Goal: Task Accomplishment & Management: Complete application form

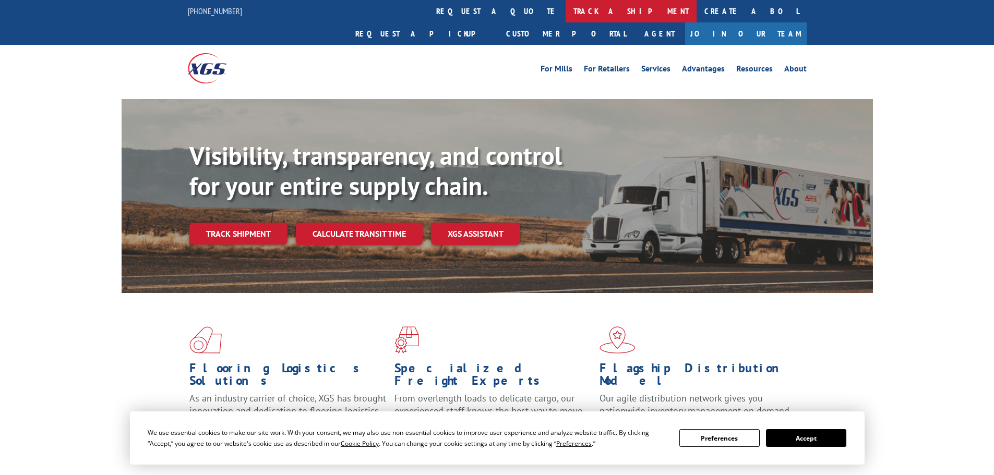
click at [566, 6] on link "track a shipment" at bounding box center [631, 11] width 131 height 22
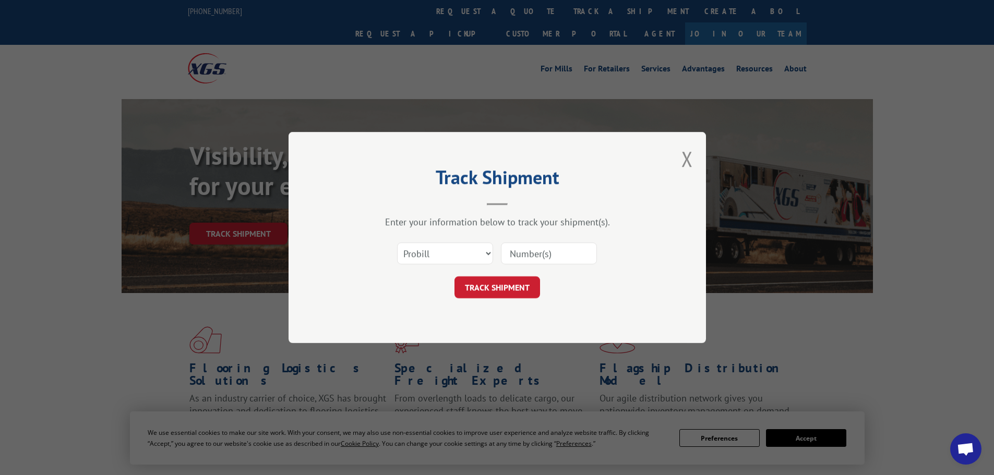
click at [545, 241] on div "Select category... Probill BOL PO" at bounding box center [497, 253] width 313 height 34
click at [546, 251] on input at bounding box center [549, 254] width 96 height 22
paste input "70803274"
type input "70803274"
click at [501, 293] on button "TRACK SHIPMENT" at bounding box center [498, 288] width 86 height 22
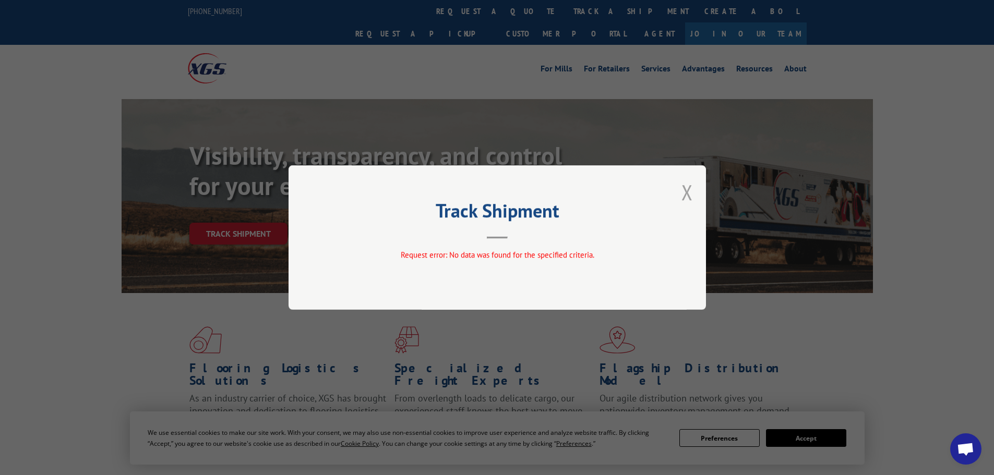
click at [685, 187] on button "Close modal" at bounding box center [687, 192] width 11 height 28
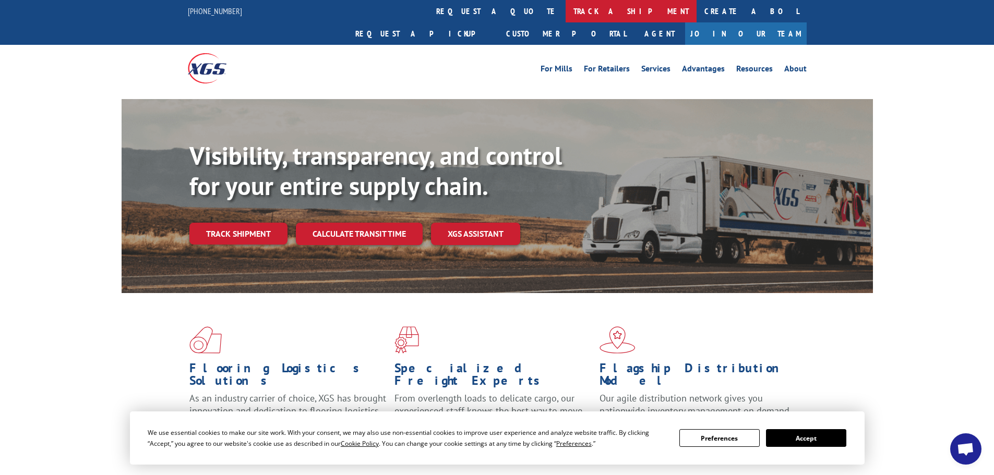
click at [566, 12] on link "track a shipment" at bounding box center [631, 11] width 131 height 22
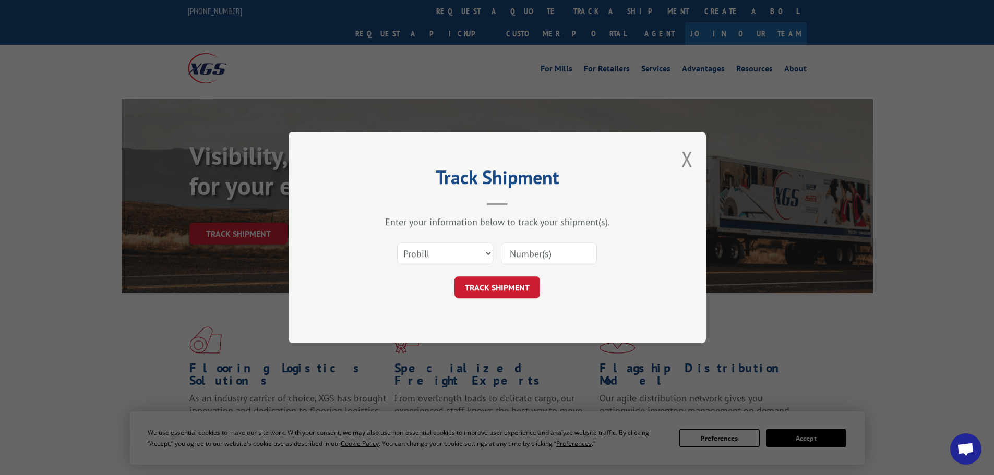
click at [554, 247] on input at bounding box center [549, 254] width 96 height 22
paste input "70803274"
type input "70803274"
click button "TRACK SHIPMENT" at bounding box center [498, 288] width 86 height 22
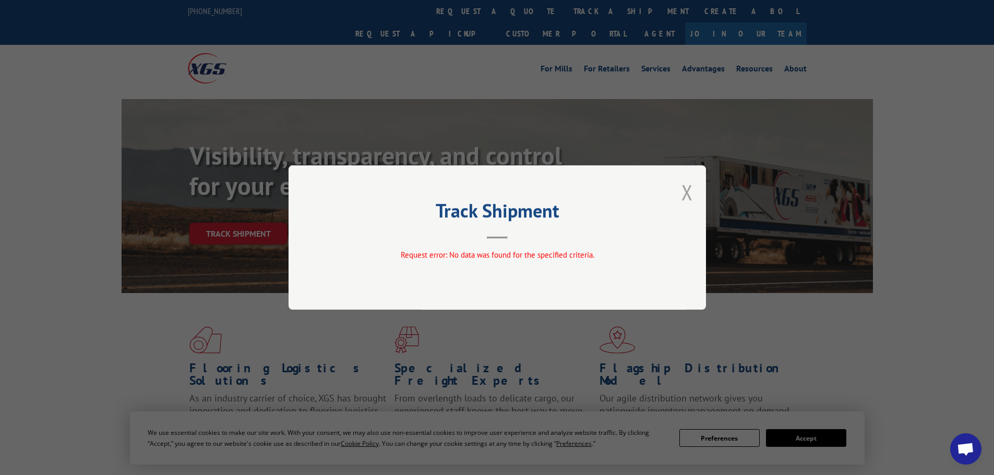
click at [685, 194] on button "Close modal" at bounding box center [687, 192] width 11 height 28
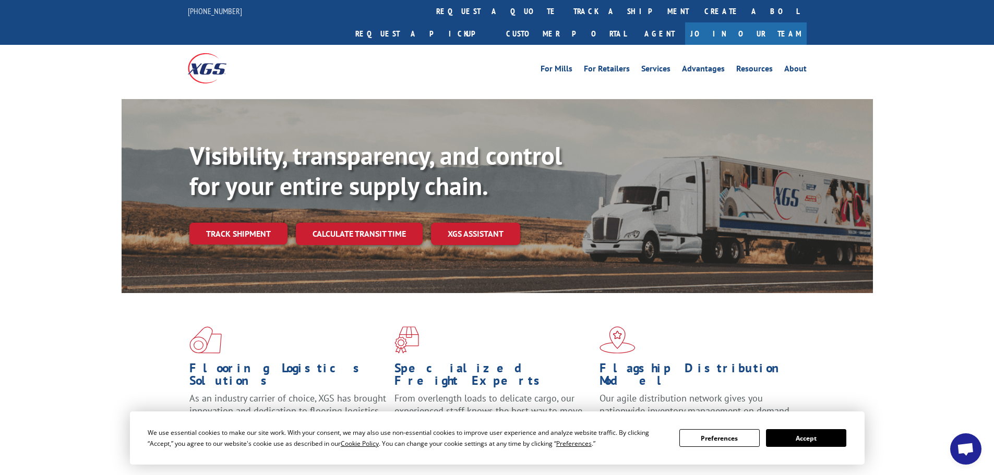
drag, startPoint x: 485, startPoint y: 18, endPoint x: 540, endPoint y: 184, distance: 174.4
click at [566, 18] on link "track a shipment" at bounding box center [631, 11] width 131 height 22
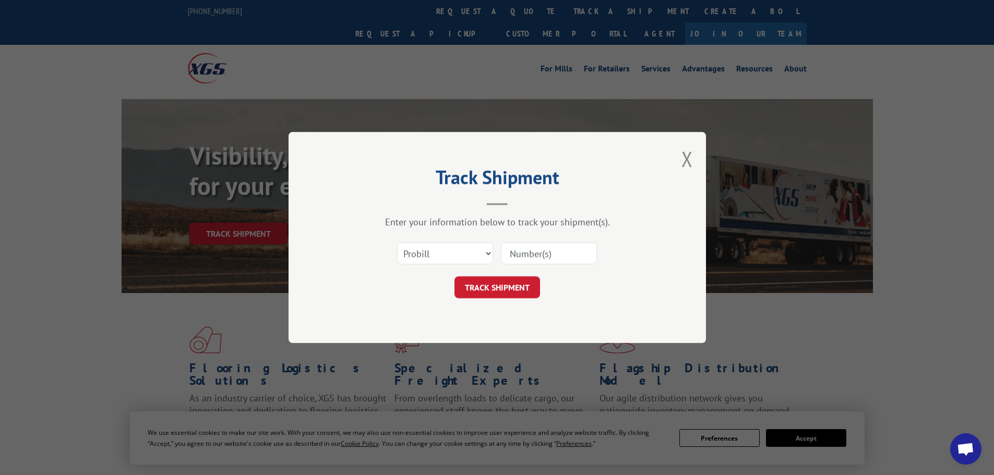
drag, startPoint x: 541, startPoint y: 257, endPoint x: 502, endPoint y: 264, distance: 40.2
click at [541, 257] on input at bounding box center [549, 254] width 96 height 22
paste input "D12465"
type input "D12465"
click at [467, 253] on select "Select category... Probill BOL PO" at bounding box center [445, 254] width 96 height 22
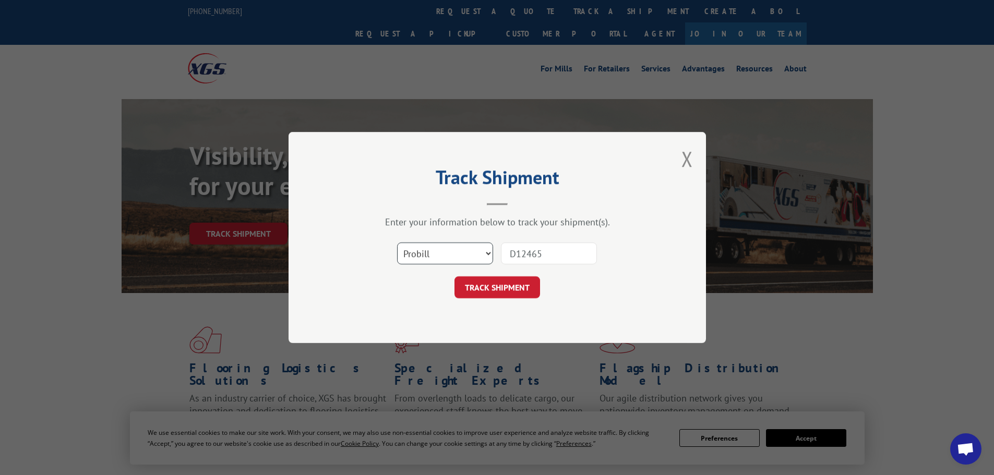
select select "bol"
click at [397, 243] on select "Select category... Probill BOL PO" at bounding box center [445, 254] width 96 height 22
click at [495, 300] on div "Track Shipment Enter your information below to track your shipment(s). Select c…" at bounding box center [497, 237] width 417 height 211
click at [509, 290] on button "TRACK SHIPMENT" at bounding box center [498, 288] width 86 height 22
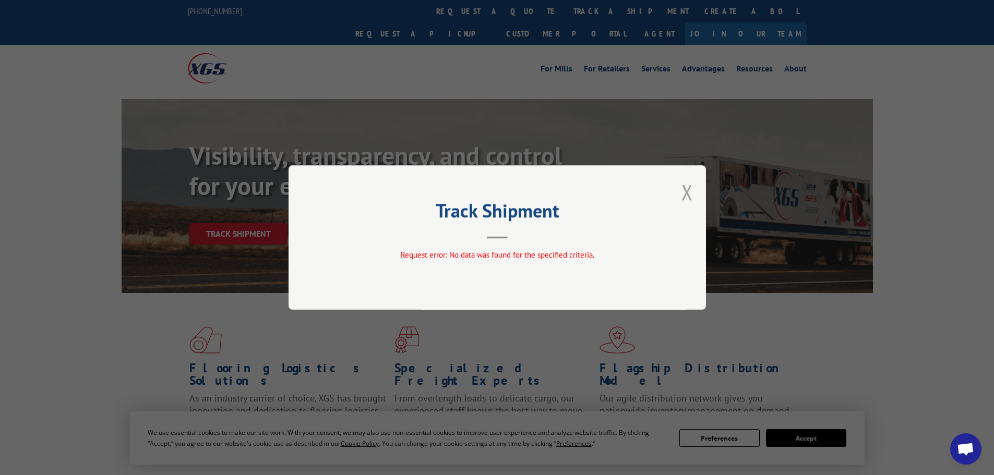
click at [689, 194] on button "Close modal" at bounding box center [687, 192] width 11 height 28
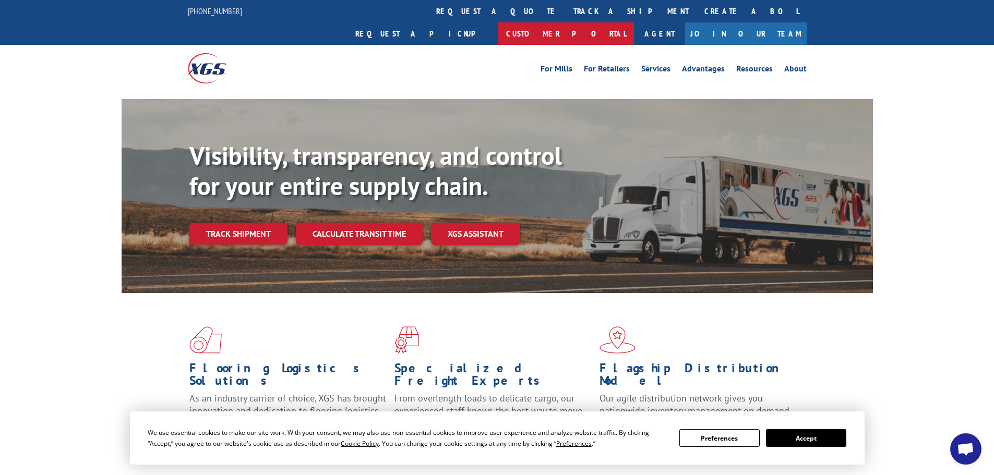
click at [634, 22] on link "Customer Portal" at bounding box center [566, 33] width 136 height 22
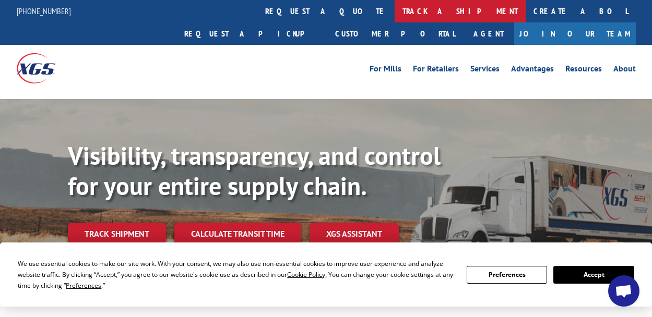
click at [395, 9] on link "track a shipment" at bounding box center [460, 11] width 131 height 22
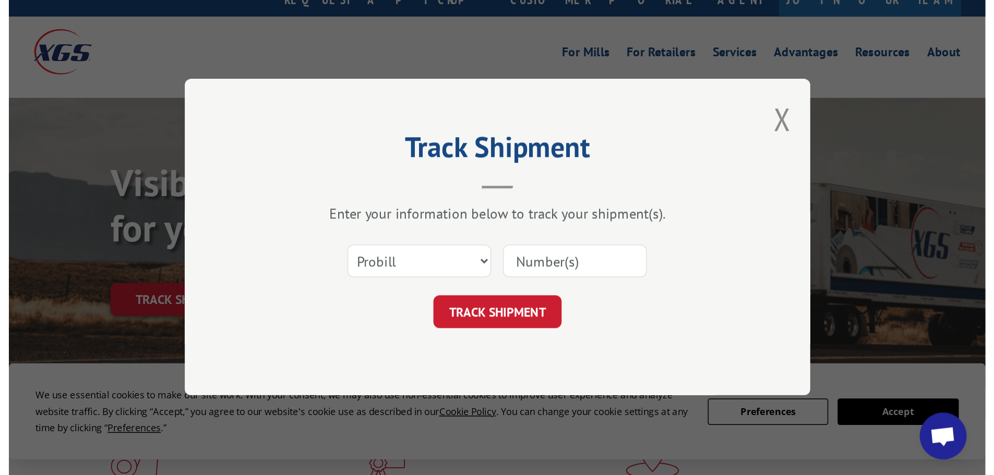
scroll to position [52, 0]
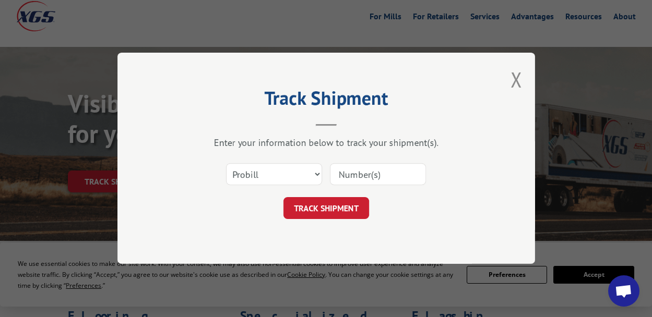
click at [382, 177] on input at bounding box center [378, 175] width 96 height 22
type input "17690098"
click button "TRACK SHIPMENT" at bounding box center [326, 209] width 86 height 22
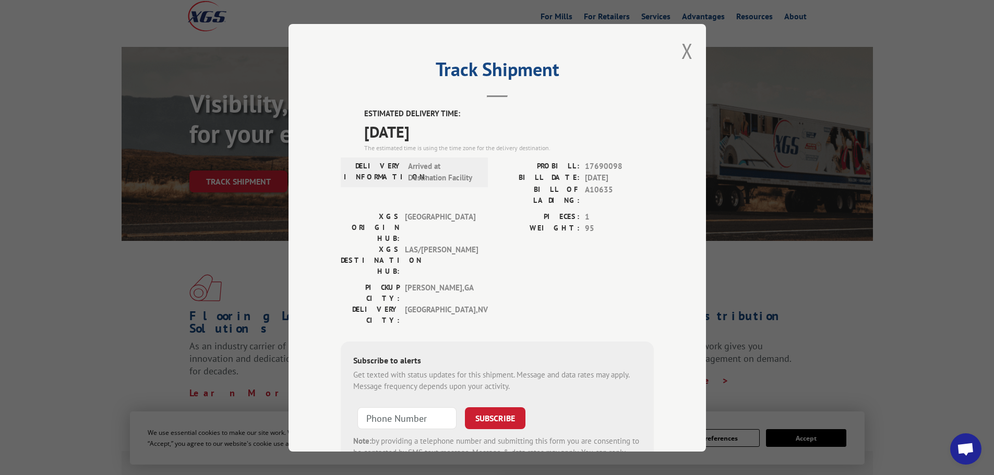
click at [597, 161] on span "17690098" at bounding box center [619, 166] width 69 height 12
copy span "17690098"
click at [686, 50] on button "Close modal" at bounding box center [687, 51] width 11 height 28
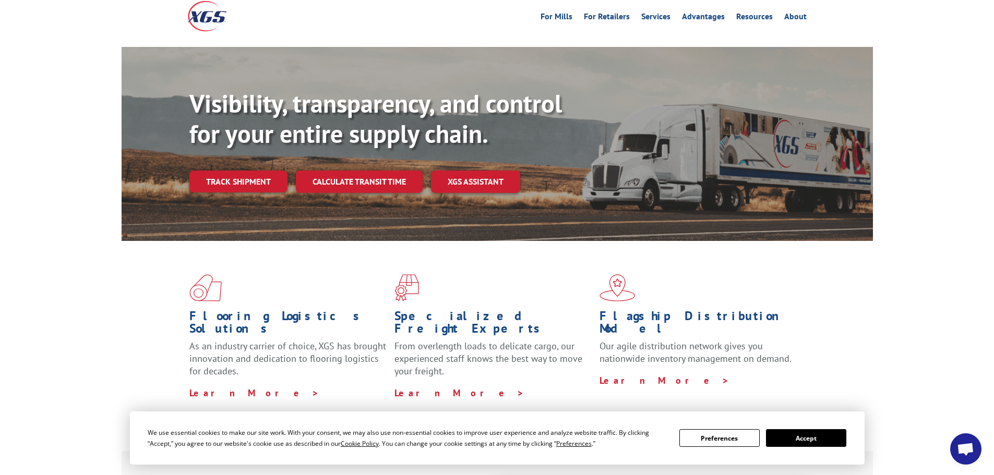
scroll to position [0, 0]
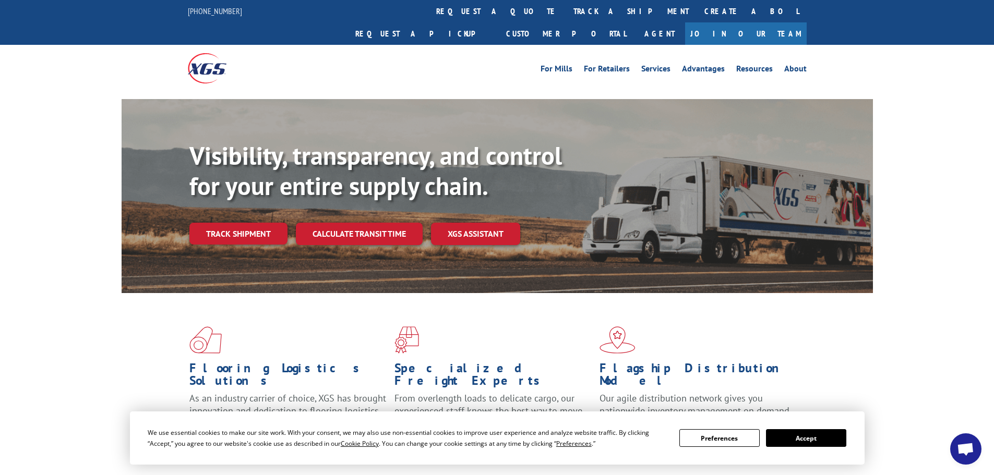
scroll to position [4515, 0]
click at [800, 435] on button "Accept" at bounding box center [806, 438] width 80 height 18
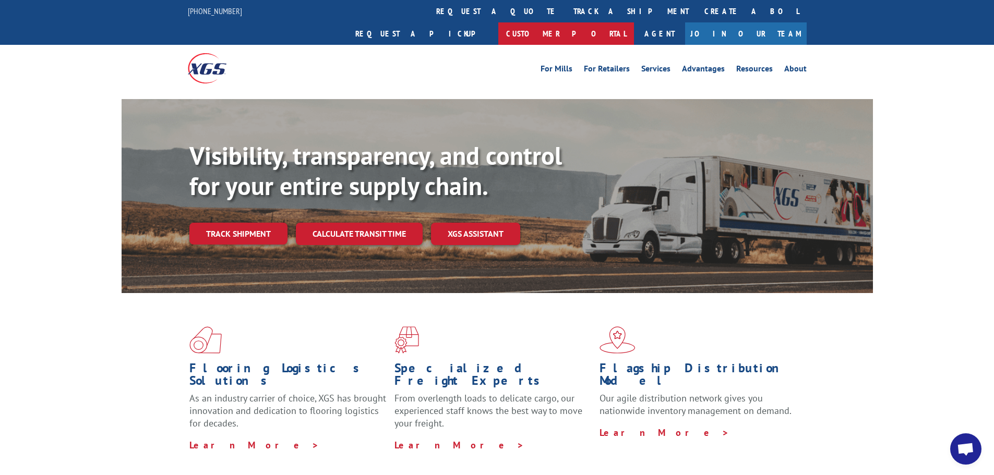
click at [634, 22] on link "Customer Portal" at bounding box center [566, 33] width 136 height 22
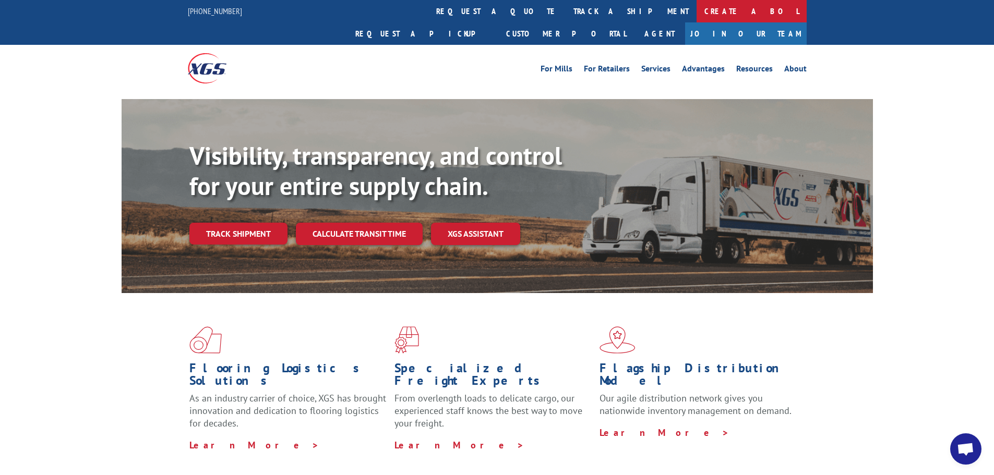
click at [697, 4] on link "Create a BOL" at bounding box center [752, 11] width 110 height 22
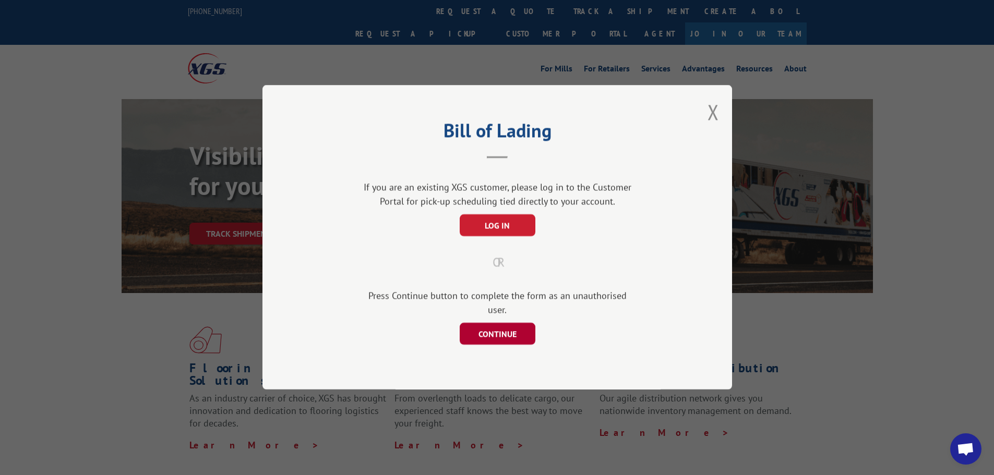
click at [510, 332] on button "CONTINUE" at bounding box center [497, 335] width 76 height 22
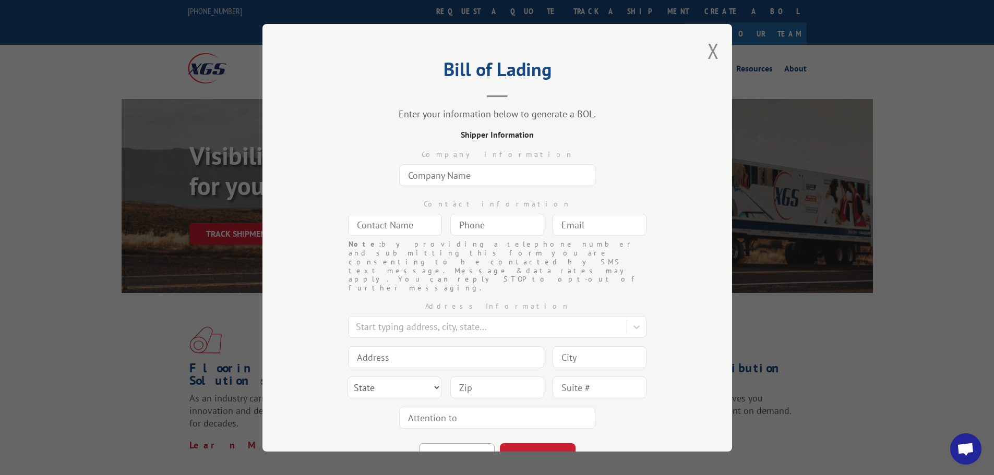
click at [490, 172] on input "text" at bounding box center [497, 175] width 196 height 22
type input "CONTRACT FURNISHINGS MART"
type input "H"
type input "JOE SANBORN"
type input "(206) 805-2709"
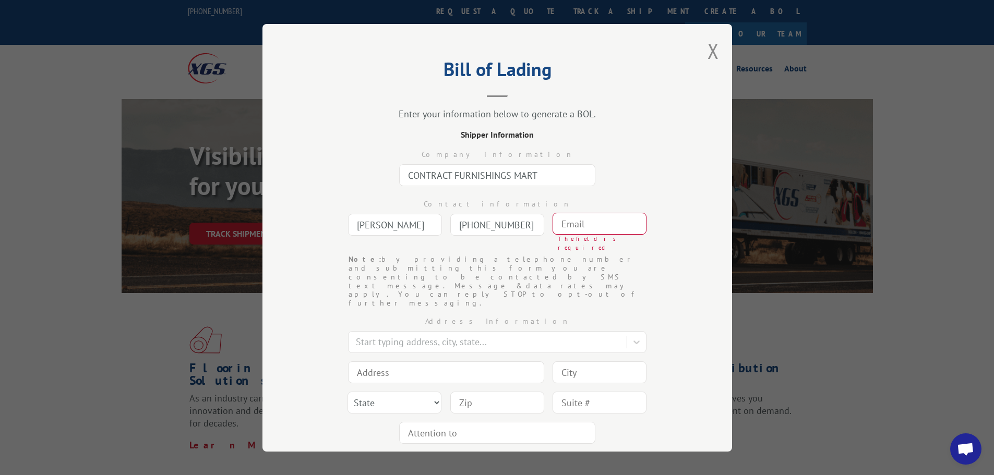
paste input "joe.sanborn@cfmfloors.com"
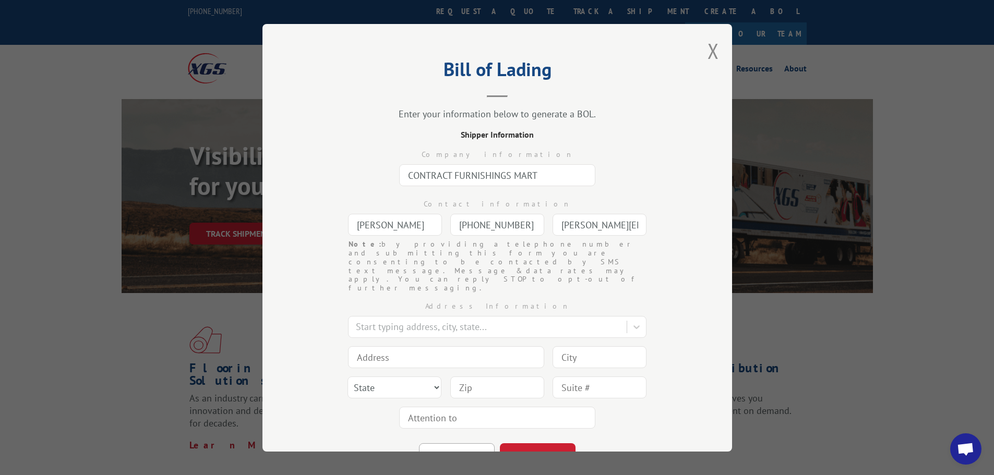
scroll to position [0, 36]
type input "joe.sanborn@cfmfloors.com"
click at [507, 320] on div at bounding box center [489, 327] width 266 height 14
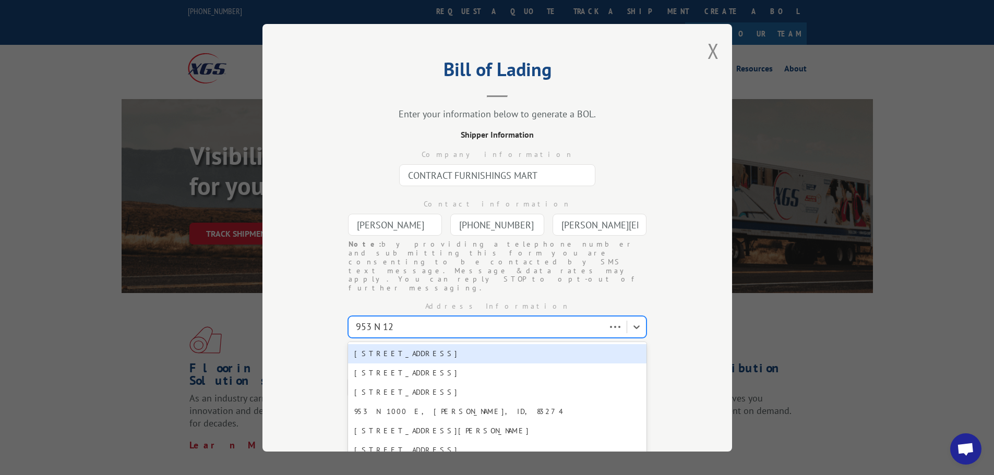
type input "953 N 128"
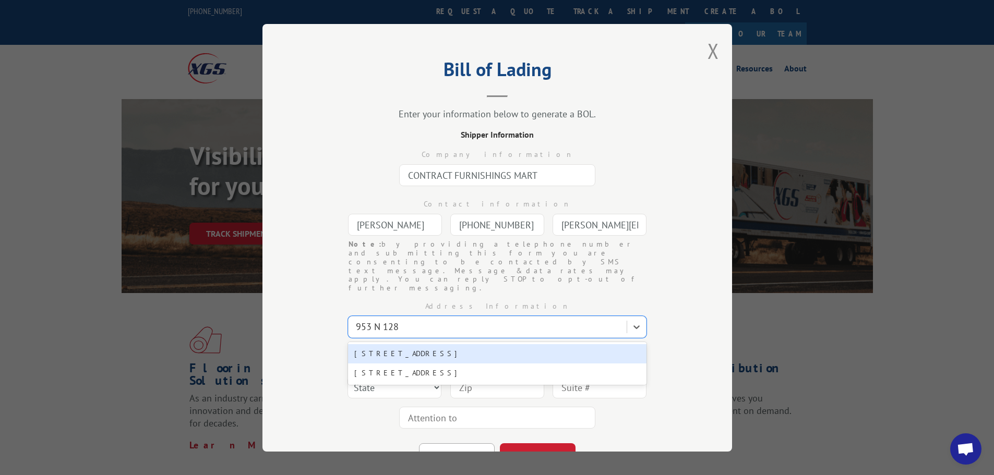
click at [462, 344] on div "953 N 128th St, Seattle, WA, 98133" at bounding box center [497, 353] width 299 height 19
type input "953 N 128th St"
type input "Seattle"
select select "WA"
type input "98133"
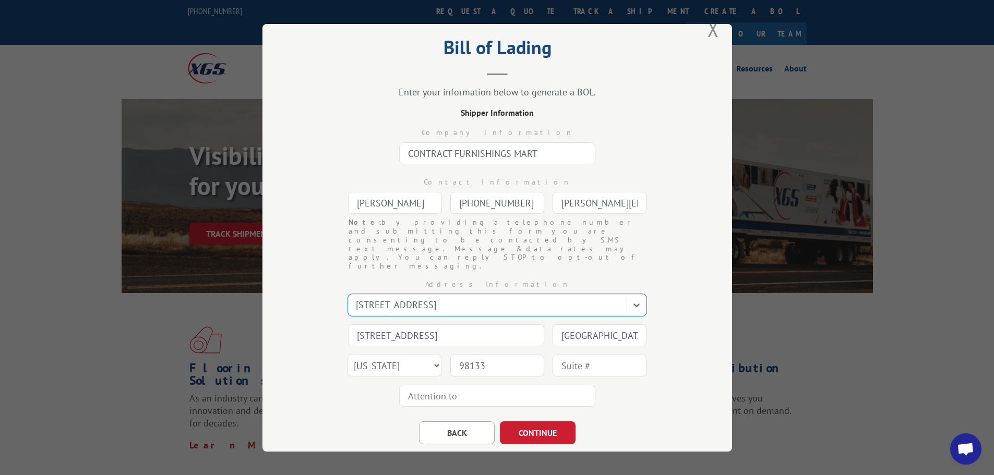
scroll to position [33, 0]
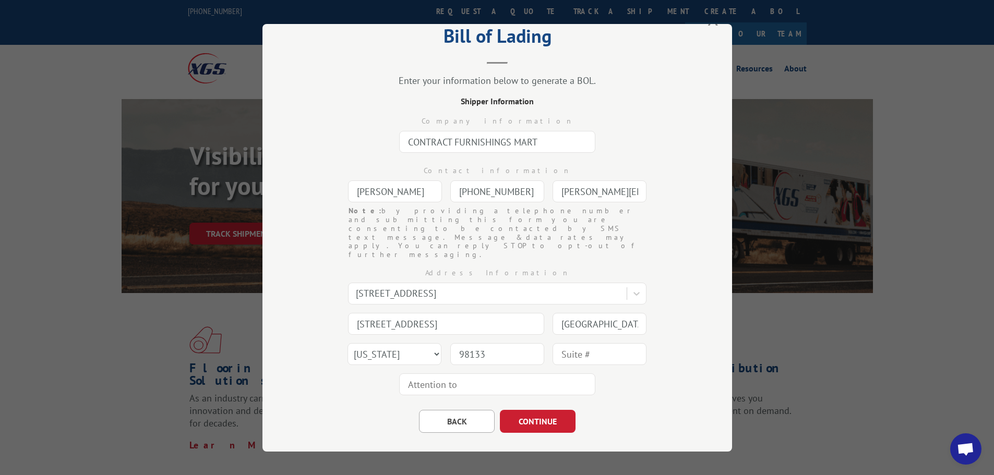
click at [461, 373] on input "text" at bounding box center [497, 384] width 196 height 22
type input "JOE"
click at [520, 410] on button "CONTINUE" at bounding box center [538, 421] width 76 height 23
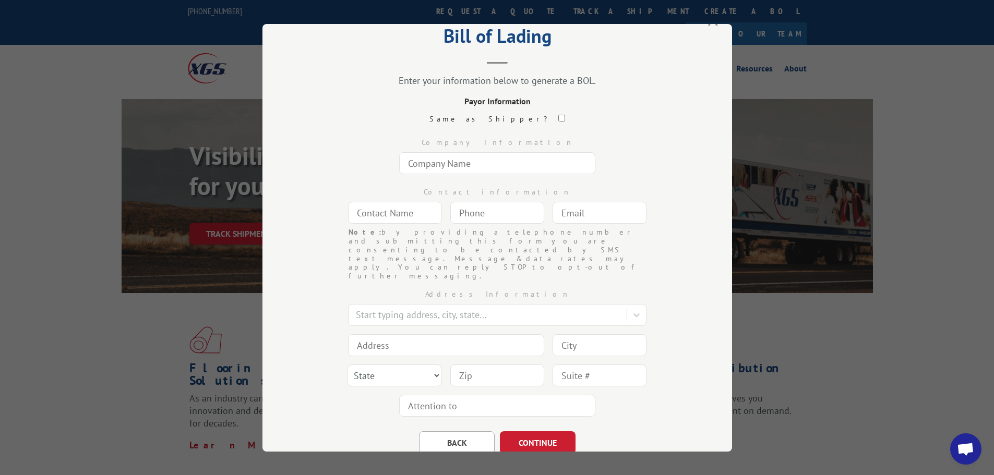
click at [480, 168] on input "text" at bounding box center [497, 163] width 196 height 22
type input "STG WAREHOUSE"
type input "PATRICK OR JENNIFER"
type input "(___) ___-____"
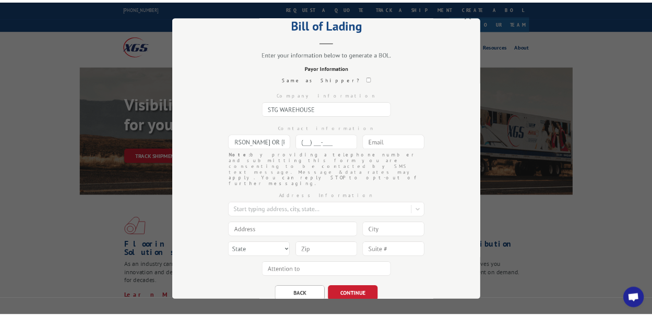
scroll to position [0, 0]
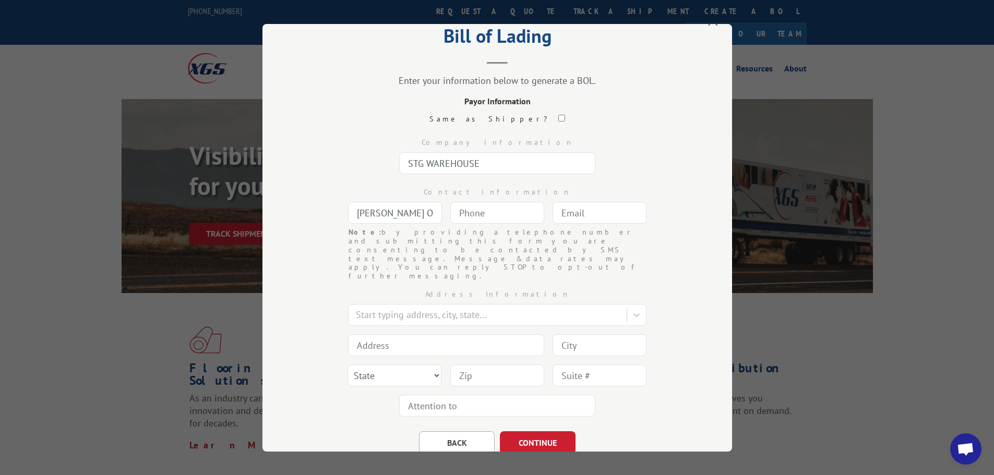
type input "(___) ___-____"
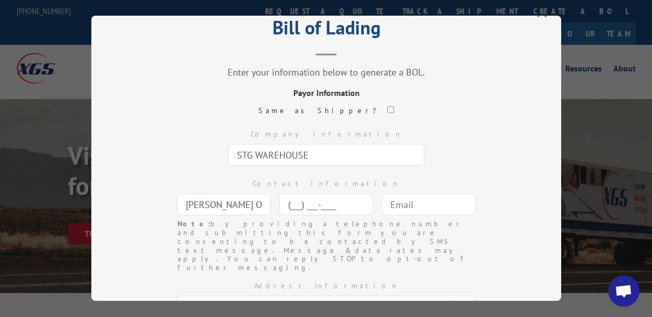
scroll to position [5041, 0]
type input "(706) 529-3601"
paste input "57141"
type input "5"
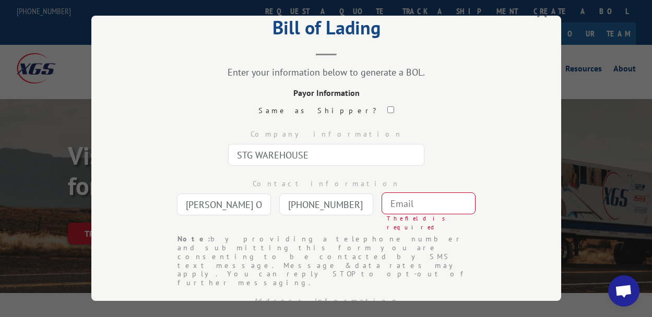
paste input "customerservice@stgcarpets.com"
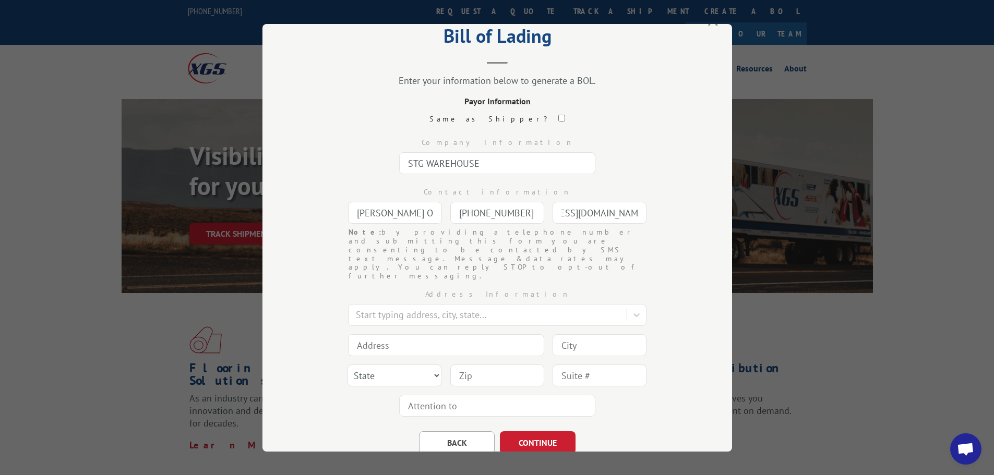
scroll to position [4515, 0]
type input "customerservice@stgcarpets.com"
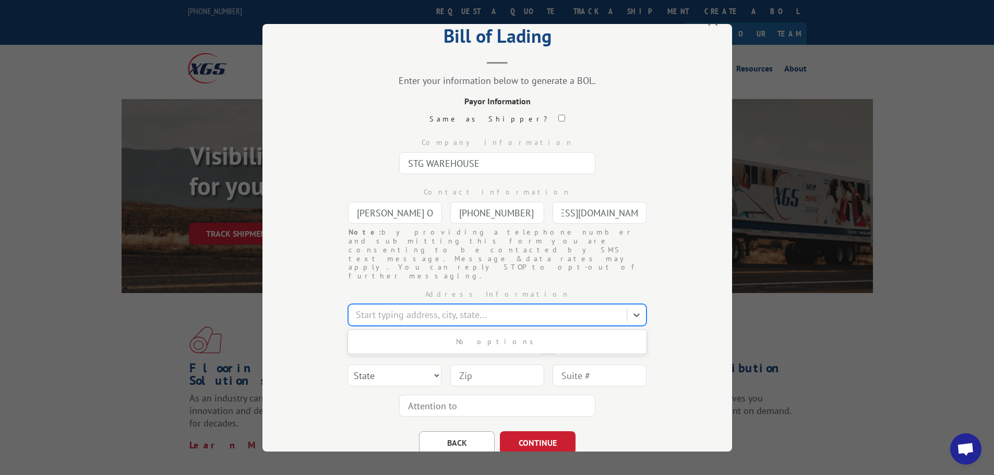
click at [447, 308] on div at bounding box center [489, 315] width 266 height 14
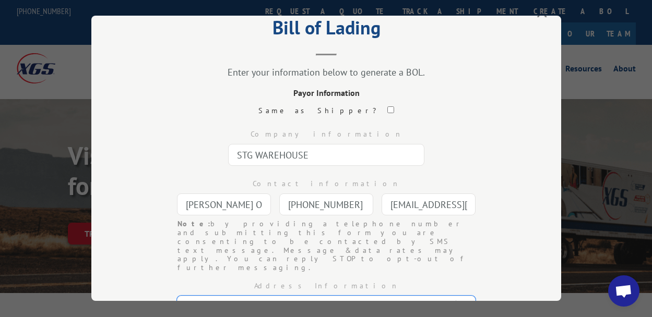
scroll to position [61, 0]
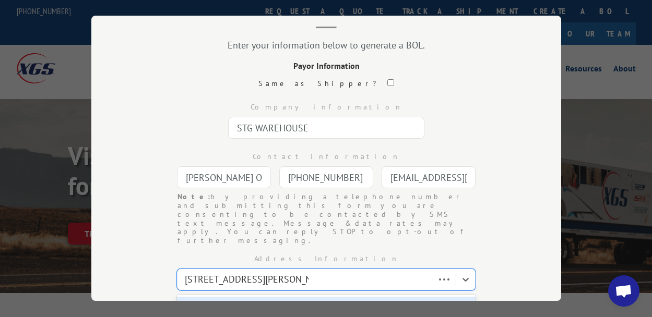
type input "301 BRICKYARD ROAD DALTON"
click at [290, 297] on div "301 Brickyard Rd, Dalton, GA, 30721" at bounding box center [326, 306] width 299 height 19
type input "301 Brickyard Rd"
type input "Dalton"
select select "GA"
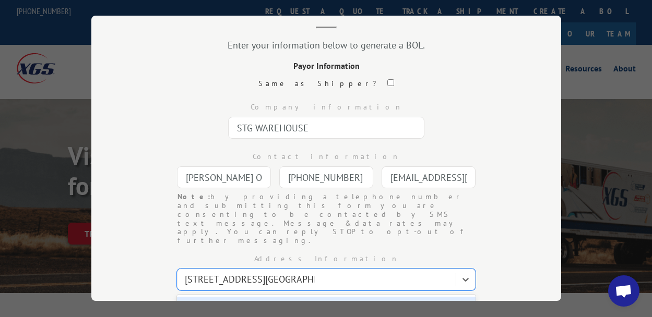
type input "30721"
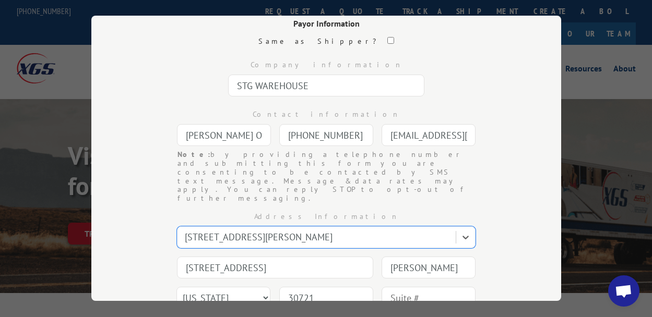
scroll to position [165, 0]
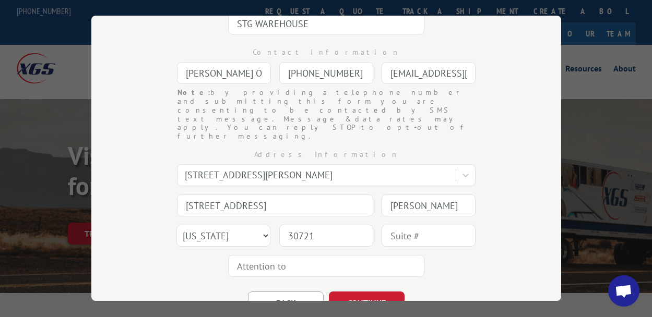
click at [374, 255] on input "text" at bounding box center [326, 266] width 196 height 22
type input "JENNIFER OR PATRICK"
click at [389, 292] on button "CONTINUE" at bounding box center [367, 303] width 76 height 23
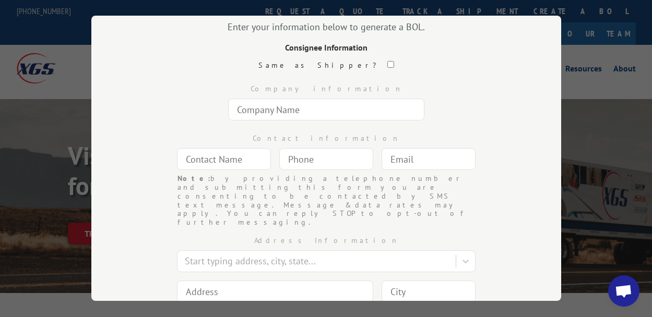
scroll to position [61, 0]
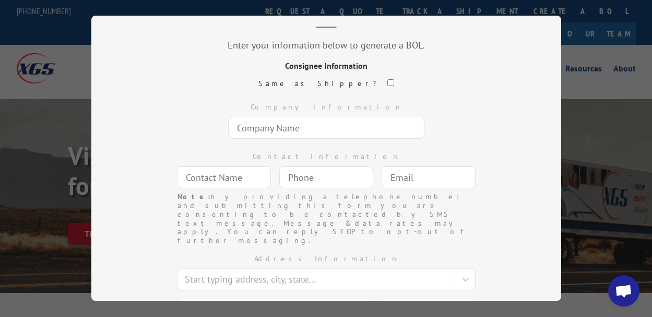
click at [354, 128] on input "text" at bounding box center [326, 128] width 196 height 22
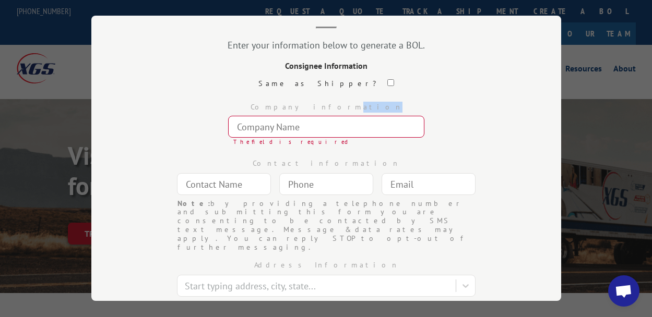
click at [339, 113] on div "Company information The field is required" at bounding box center [326, 122] width 365 height 56
click at [343, 121] on input "text" at bounding box center [326, 127] width 196 height 22
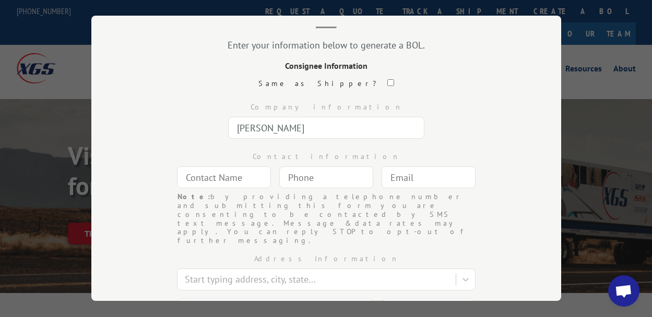
type input "COLIN CAMPBELL"
type input "GURGINA"
type input "(800) 667-5001"
type input "G"
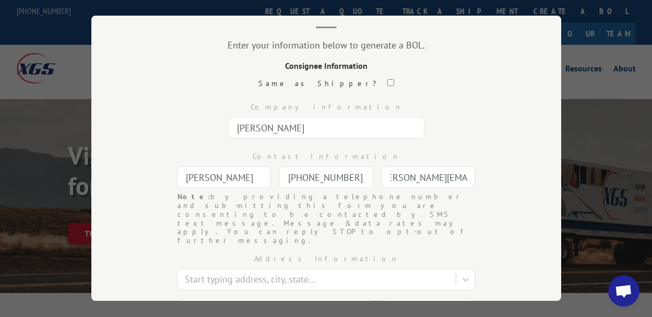
type input "gurgina@colcam.com"
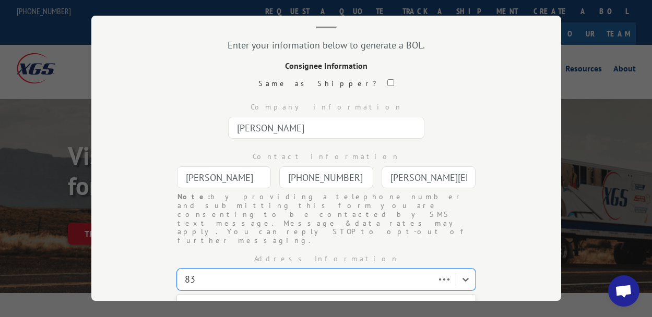
type input "8"
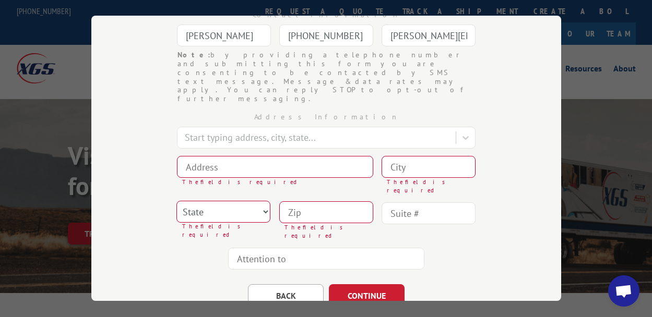
scroll to position [203, 0]
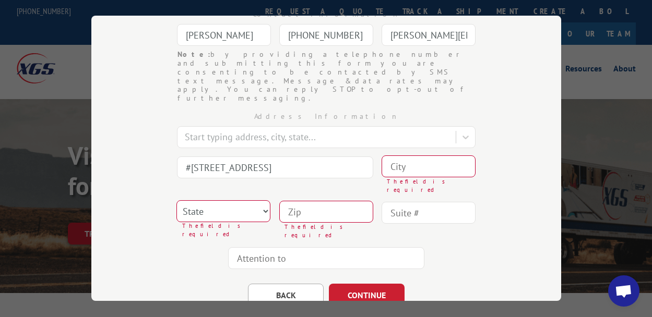
type input "#55 - 8385 FRASER STREET"
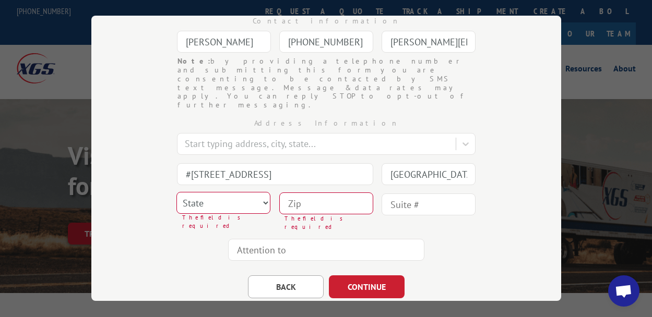
type input "VANCOUVER"
drag, startPoint x: 242, startPoint y: 176, endPoint x: 247, endPoint y: 184, distance: 9.7
click at [242, 192] on select "State Alabama Alaska Arizona Arkansas California Colorado Connecticut Delaware …" at bounding box center [223, 203] width 94 height 22
select select "WA"
drag, startPoint x: 245, startPoint y: 176, endPoint x: 255, endPoint y: 176, distance: 9.9
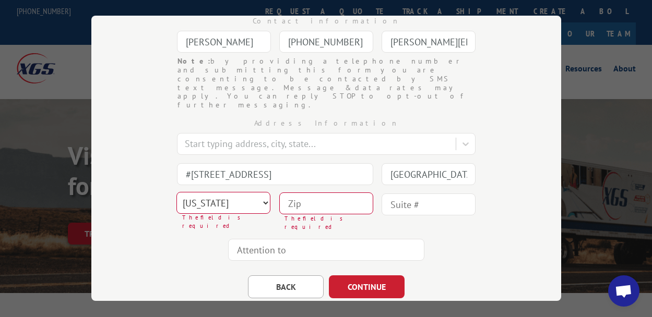
click at [245, 192] on select "State Alabama Alaska Arizona Arkansas California Colorado Connecticut Delaware …" at bounding box center [223, 203] width 94 height 22
click at [317, 193] on input at bounding box center [326, 204] width 94 height 22
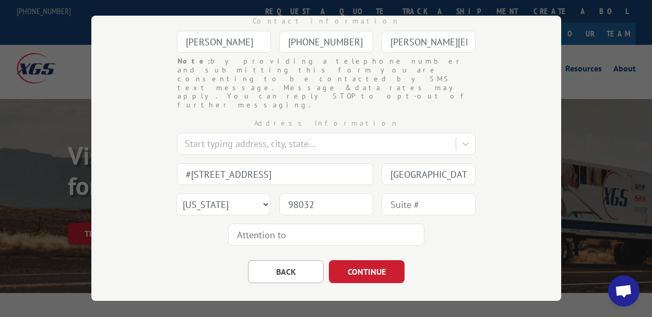
scroll to position [190, 0]
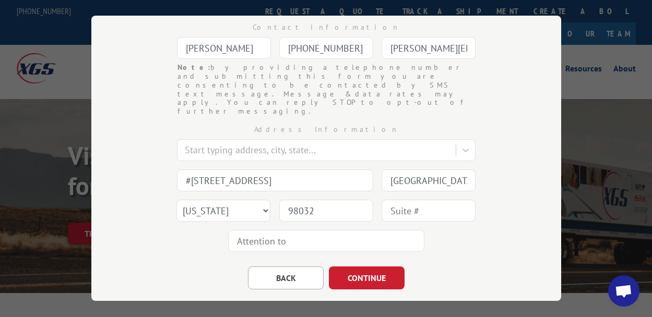
type input "98032"
drag, startPoint x: 265, startPoint y: 177, endPoint x: 259, endPoint y: 177, distance: 6.3
click at [259, 200] on select "State Alabama Alaska Arizona Arkansas California Colorado Connecticut Delaware …" at bounding box center [223, 211] width 94 height 22
click at [176, 200] on select "State Alabama Alaska Arizona Arkansas California Colorado Connecticut Delaware …" at bounding box center [223, 211] width 94 height 22
click at [364, 230] on input "text" at bounding box center [326, 241] width 196 height 22
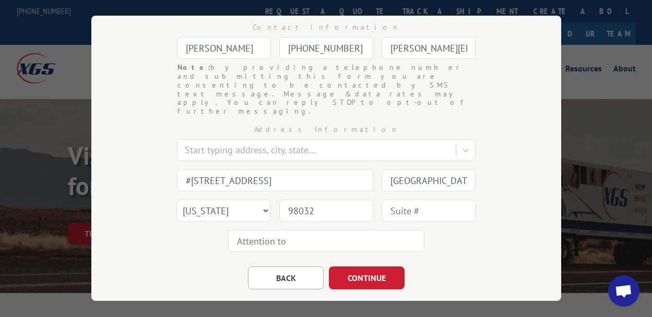
click at [411, 200] on input "text" at bounding box center [428, 211] width 94 height 22
type input "VANCOUVER, BC V5X3X8"
paste input "customerservice@stgcarpets.com"
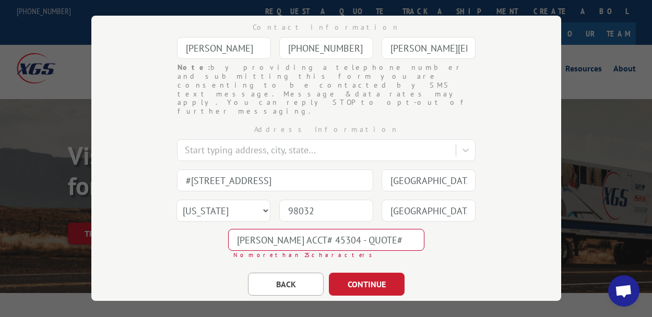
paste input "57141"
click at [312, 229] on input "BILL ACCT# 45304 - QUOTE# 57141" at bounding box center [326, 240] width 196 height 22
click at [345, 229] on input "BILL ACCT# 45304 - QUOTE# 57141" at bounding box center [326, 240] width 196 height 22
click at [258, 229] on input "BILL ACCT# 45304 - QUOTE# 57141" at bounding box center [326, 240] width 196 height 22
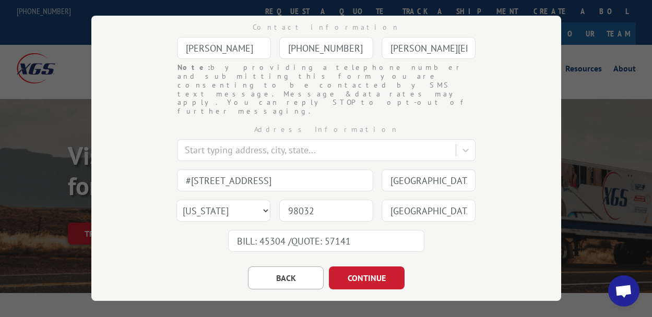
drag, startPoint x: 366, startPoint y: 209, endPoint x: 186, endPoint y: 193, distance: 180.8
click at [186, 193] on div "Address Information Start typing address, city, state... #55 - 8385 FRASER STRE…" at bounding box center [326, 186] width 365 height 140
type input "BILL: 45304 /QUOTE: 57141"
click at [360, 267] on button "CONTINUE" at bounding box center [367, 278] width 76 height 23
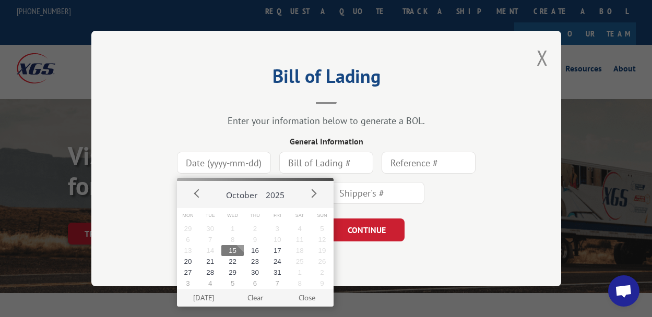
click at [256, 165] on input at bounding box center [224, 163] width 94 height 22
click at [257, 252] on button "16" at bounding box center [255, 250] width 22 height 11
type input "2025-10-16"
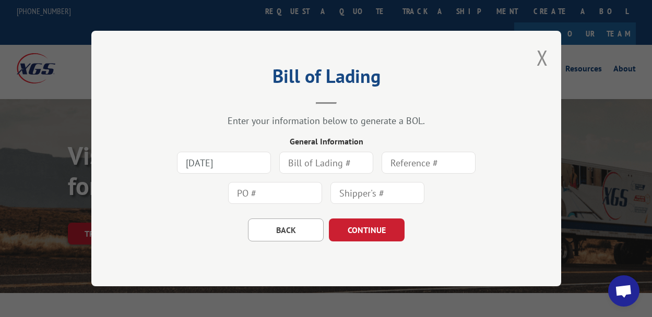
click at [325, 165] on input "text" at bounding box center [326, 163] width 94 height 22
type input "F06970"
click at [410, 164] on input "D" at bounding box center [428, 163] width 94 height 22
type input "D12430"
type input "RA687"
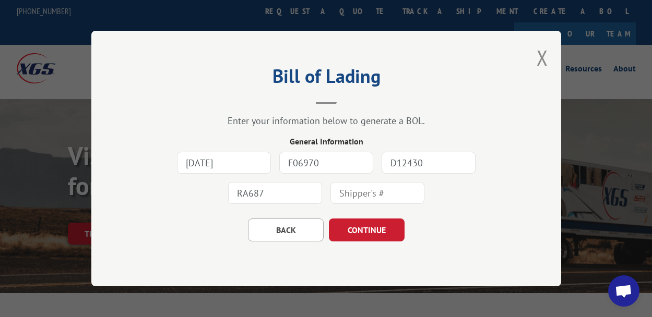
click at [408, 193] on input "text" at bounding box center [377, 193] width 94 height 22
type input "45304"
click at [375, 226] on button "CONTINUE" at bounding box center [367, 230] width 76 height 23
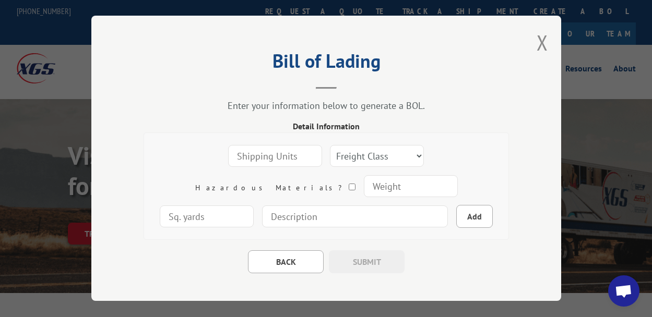
click at [249, 159] on input "number" at bounding box center [275, 157] width 94 height 22
type input "1"
select select "100"
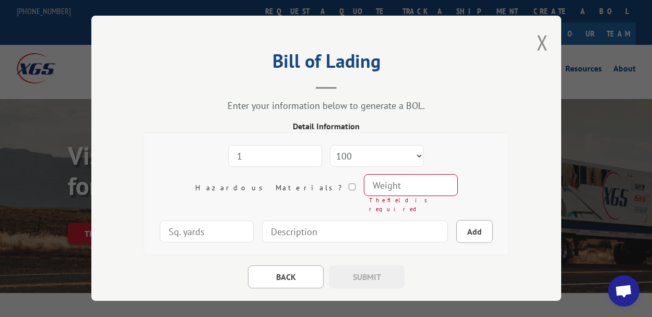
click at [363, 190] on input "number" at bounding box center [410, 186] width 94 height 22
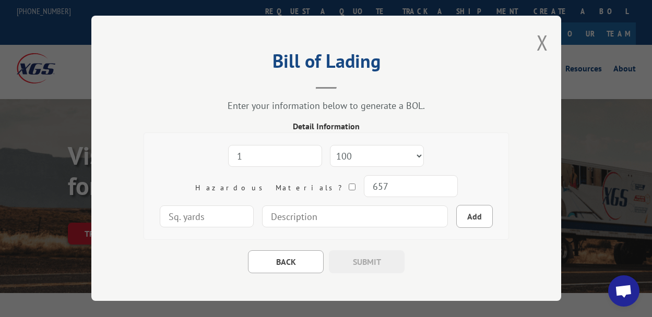
type input "657"
type input "145.93"
type input "ROLL OF CARPET (TERRAZZO #5 SNOW)"
click at [456, 220] on button "Add" at bounding box center [474, 217] width 37 height 23
select select
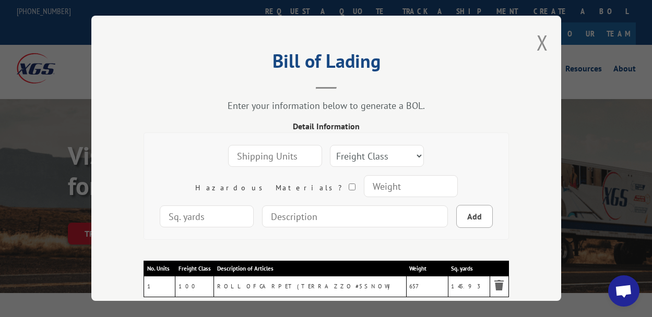
scroll to position [88, 0]
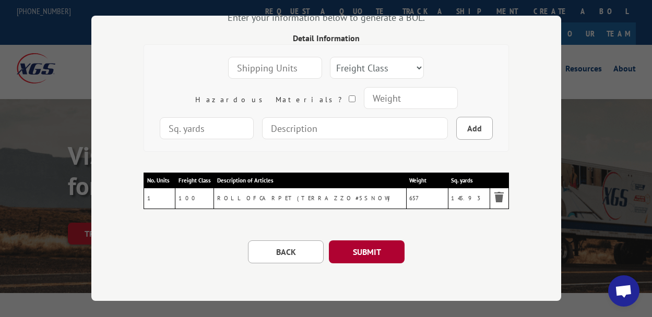
click at [362, 250] on button "SUBMIT" at bounding box center [367, 252] width 76 height 23
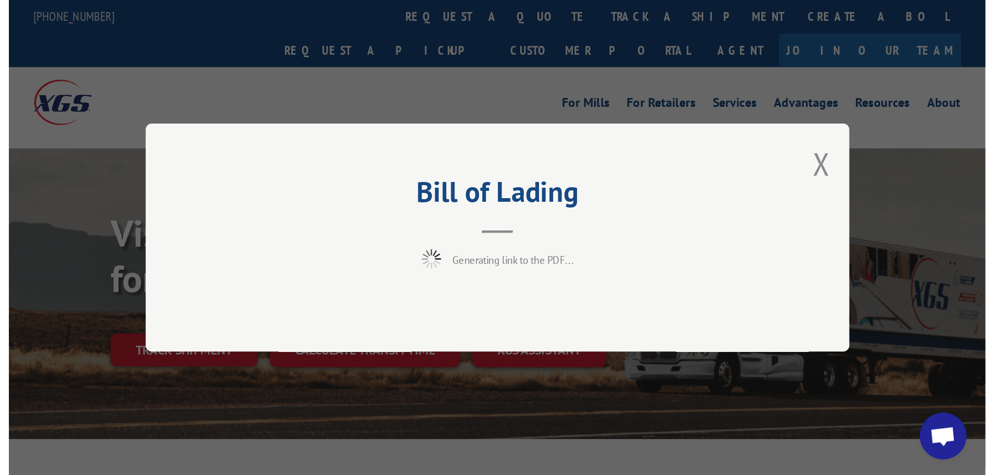
scroll to position [4515, 0]
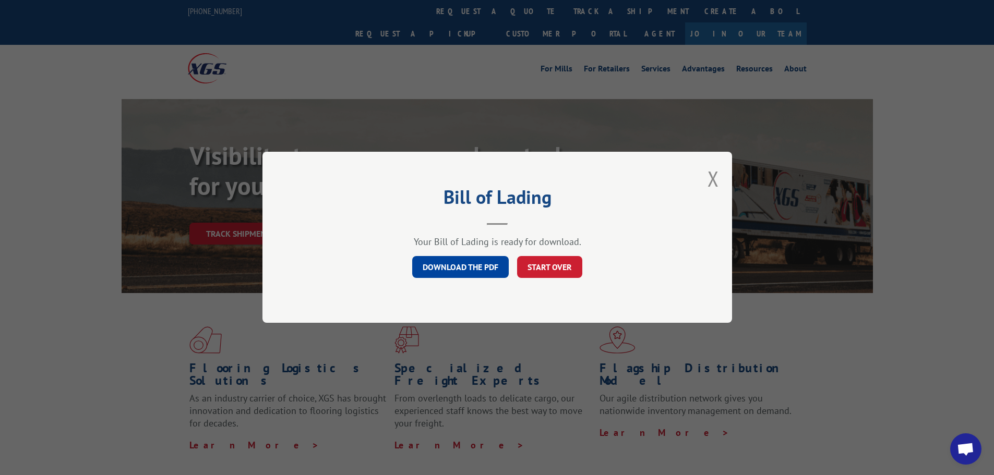
click at [463, 270] on link "DOWNLOAD THE PDF" at bounding box center [460, 268] width 97 height 22
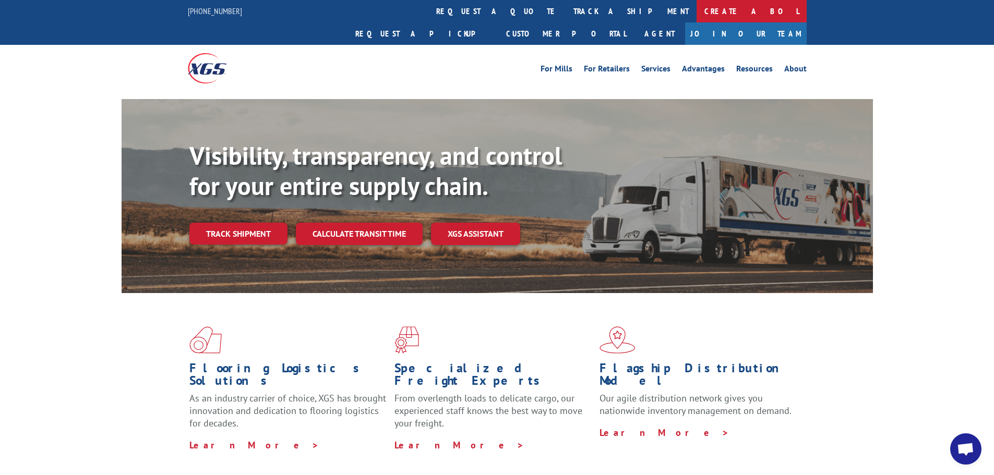
scroll to position [4515, 0]
click at [697, 10] on link "Create a BOL" at bounding box center [752, 11] width 110 height 22
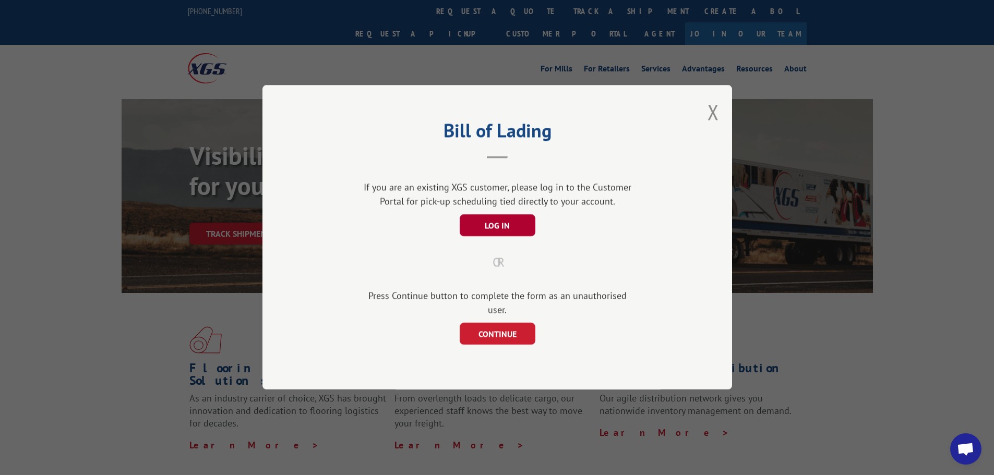
click at [509, 236] on button "LOG IN" at bounding box center [497, 226] width 76 height 22
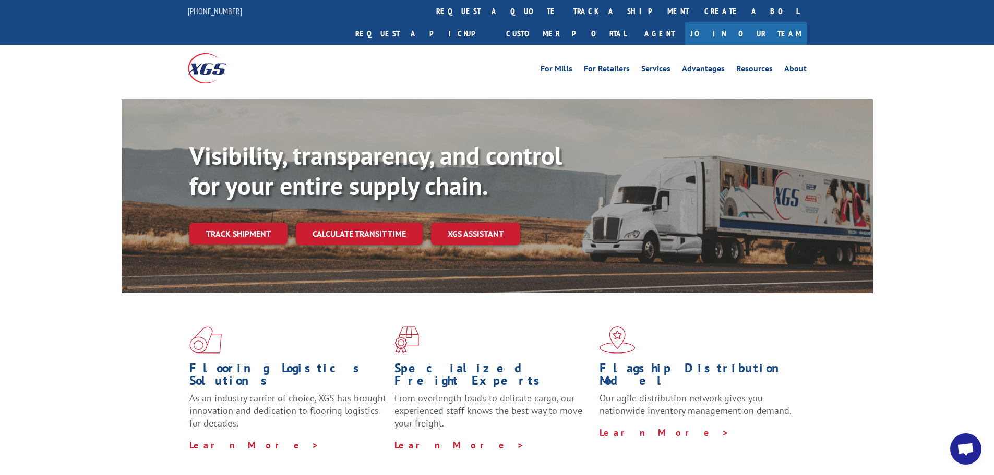
scroll to position [4515, 0]
